Goal: Information Seeking & Learning: Learn about a topic

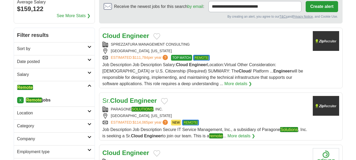
scroll to position [53, 0]
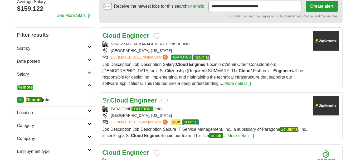
click at [233, 56] on div "ESTIMATED: $111,784 per year ? TOP MATCH REMOTE" at bounding box center [206, 58] width 206 height 6
click at [216, 110] on div "PARAGONE SOLUTIONS , INC." at bounding box center [206, 109] width 206 height 6
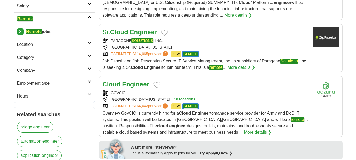
scroll to position [124, 0]
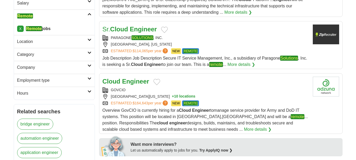
click at [188, 87] on div "Cloud Engineer GOVCIO LITTLE ROCK, ARKANSAS, 72205 + 10 locations ESTIMATED: $1…" at bounding box center [206, 105] width 206 height 56
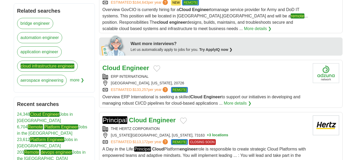
scroll to position [226, 0]
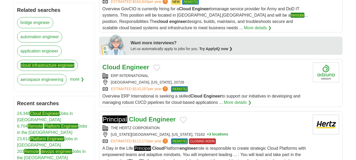
click at [180, 79] on div "ERP INTERNATIONAL LAUREL, MARYLAND, 20726 ESTIMATED: $133,257 per year ? REMOTE" at bounding box center [206, 82] width 206 height 19
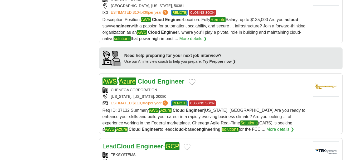
scroll to position [420, 0]
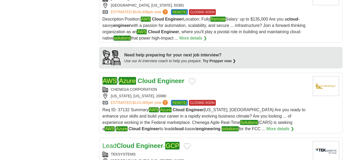
click at [211, 87] on div "CHENEGA CORPORATION" at bounding box center [206, 90] width 206 height 6
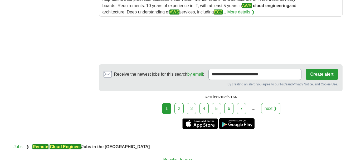
scroll to position [726, 0]
click at [183, 107] on link "2" at bounding box center [179, 108] width 9 height 11
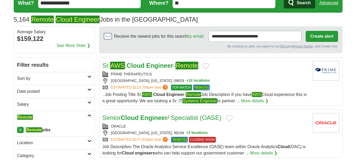
scroll to position [24, 0]
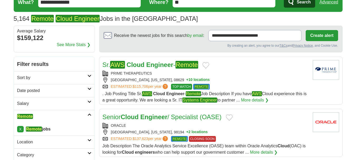
click at [229, 74] on div "PRIME THERAPEUTICS" at bounding box center [206, 74] width 206 height 6
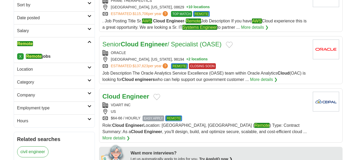
scroll to position [100, 0]
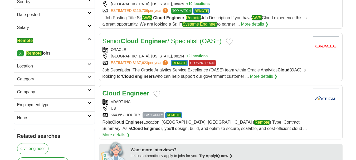
click at [220, 102] on div "VDART INC" at bounding box center [206, 102] width 206 height 6
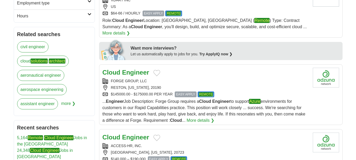
scroll to position [202, 0]
click at [193, 69] on div "Cloud Engineer" at bounding box center [206, 72] width 206 height 9
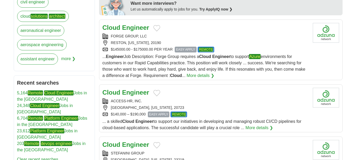
scroll to position [247, 0]
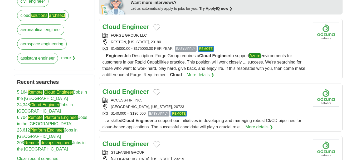
click at [192, 91] on div "Cloud Engineer ACCESS-HR, INC. LAUREL, MARYLAND, 20723 $140,000 – $190,000 EASY…" at bounding box center [206, 108] width 206 height 43
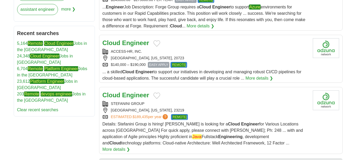
scroll to position [297, 0]
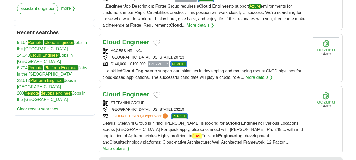
click at [186, 107] on div "RICHMOND, VIRGINIA, 23219" at bounding box center [206, 110] width 206 height 6
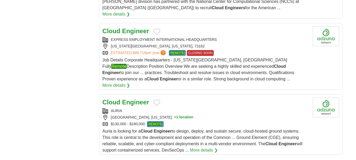
scroll to position [587, 0]
click at [181, 108] on div "AURIA" at bounding box center [206, 111] width 206 height 6
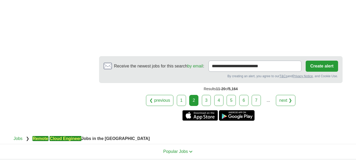
scroll to position [800, 0]
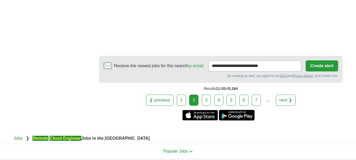
click at [206, 95] on link "3" at bounding box center [206, 100] width 9 height 11
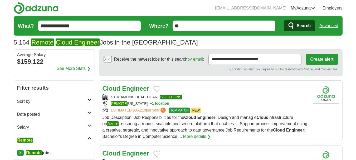
click at [200, 94] on div "Cloud Engineer STREAMLINE HEALTHCARE SOLUTIONS REMOTE ILLINOIS + 1 location EST…" at bounding box center [206, 112] width 206 height 56
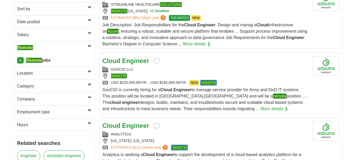
scroll to position [93, 0]
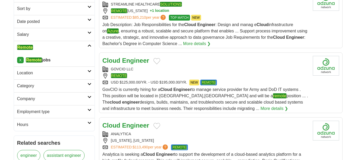
click at [169, 67] on div "GOVCIO LLC" at bounding box center [206, 69] width 206 height 6
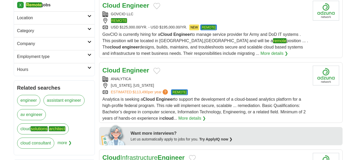
scroll to position [149, 0]
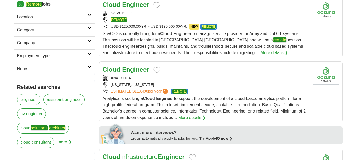
click at [212, 77] on div "ANALYTICA" at bounding box center [206, 78] width 206 height 6
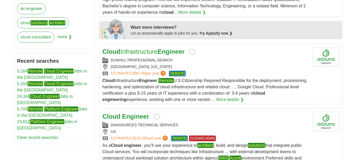
scroll to position [254, 0]
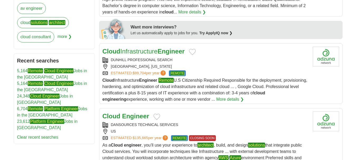
click at [206, 66] on div "FAIRFAX, VIRGINIA" at bounding box center [206, 67] width 206 height 6
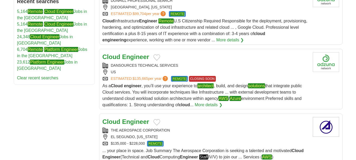
scroll to position [314, 0]
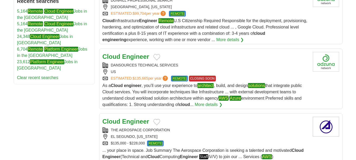
click at [200, 71] on div "US" at bounding box center [206, 72] width 206 height 6
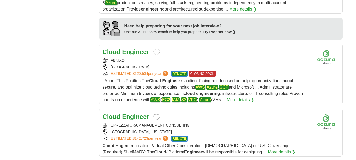
scroll to position [482, 0]
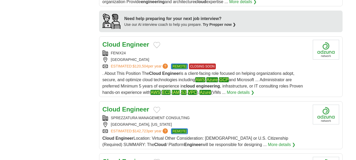
click at [161, 59] on div "[GEOGRAPHIC_DATA]" at bounding box center [206, 60] width 206 height 6
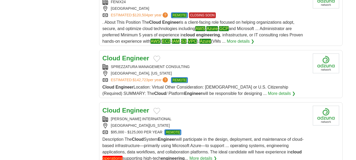
scroll to position [535, 0]
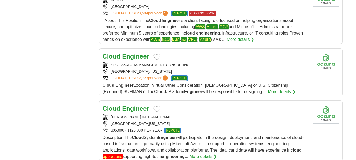
click at [167, 69] on div "ARLINGTON, VIRGINIA" at bounding box center [206, 72] width 206 height 6
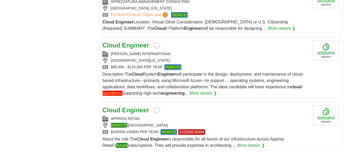
scroll to position [599, 0]
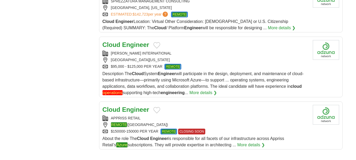
click at [188, 58] on div "LAKEWOOD, COLORADO, 80226" at bounding box center [206, 60] width 206 height 6
click at [210, 120] on div "APPRISS RETAIL" at bounding box center [206, 119] width 206 height 6
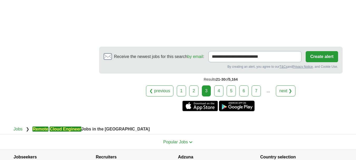
scroll to position [822, 0]
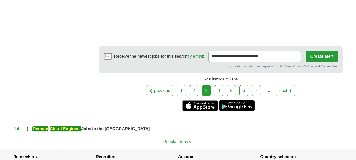
click at [218, 90] on link "4" at bounding box center [219, 90] width 9 height 11
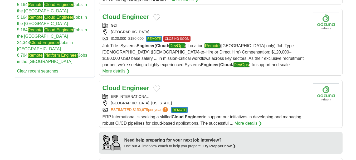
scroll to position [344, 0]
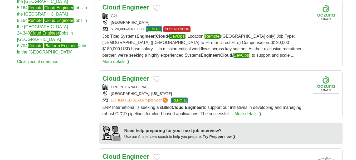
click at [194, 74] on div "Cloud Engineer" at bounding box center [206, 78] width 206 height 9
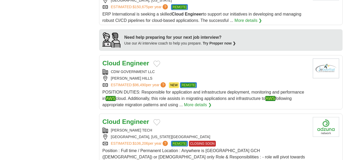
scroll to position [440, 0]
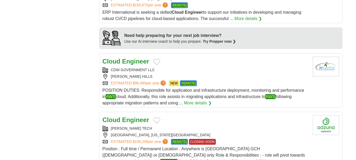
click at [192, 67] on div "CDW GOVERNMENT LLC" at bounding box center [206, 70] width 206 height 6
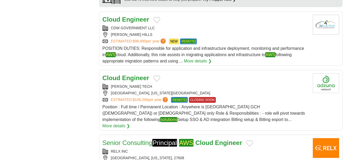
scroll to position [483, 0]
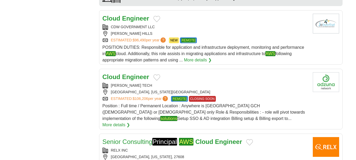
click at [184, 72] on div "Cloud Engineer" at bounding box center [206, 76] width 206 height 9
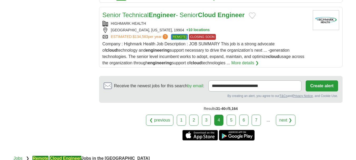
scroll to position [675, 0]
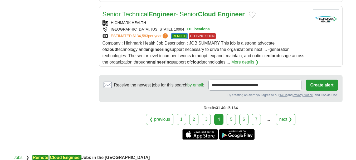
click at [232, 114] on link "5" at bounding box center [231, 119] width 9 height 11
